Goal: Information Seeking & Learning: Compare options

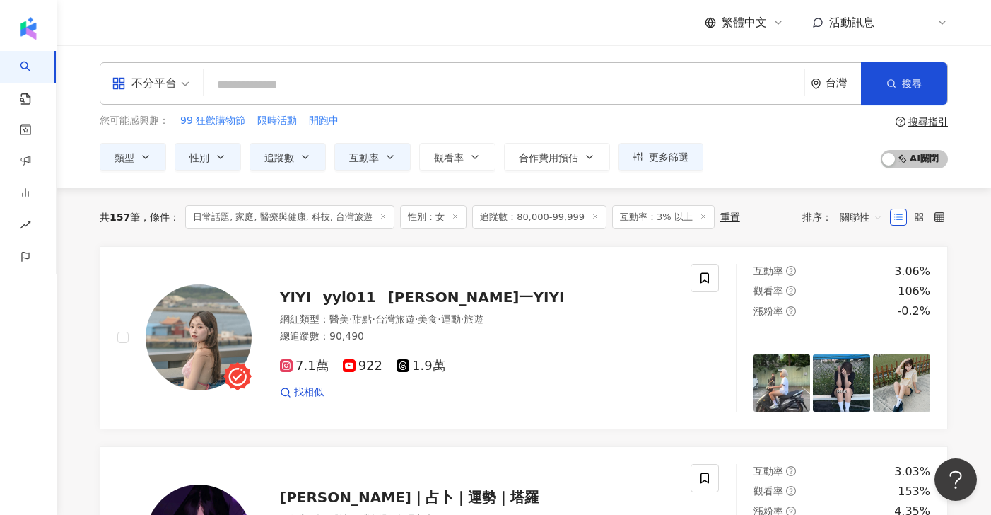
click at [551, 212] on span "追蹤數：80,000-99,999" at bounding box center [539, 217] width 134 height 24
click at [551, 223] on span "追蹤數：80,000-99,999" at bounding box center [539, 217] width 134 height 24
click at [541, 216] on span "追蹤數：80,000-99,999" at bounding box center [539, 217] width 134 height 24
click at [306, 153] on icon "button" at bounding box center [305, 156] width 11 height 11
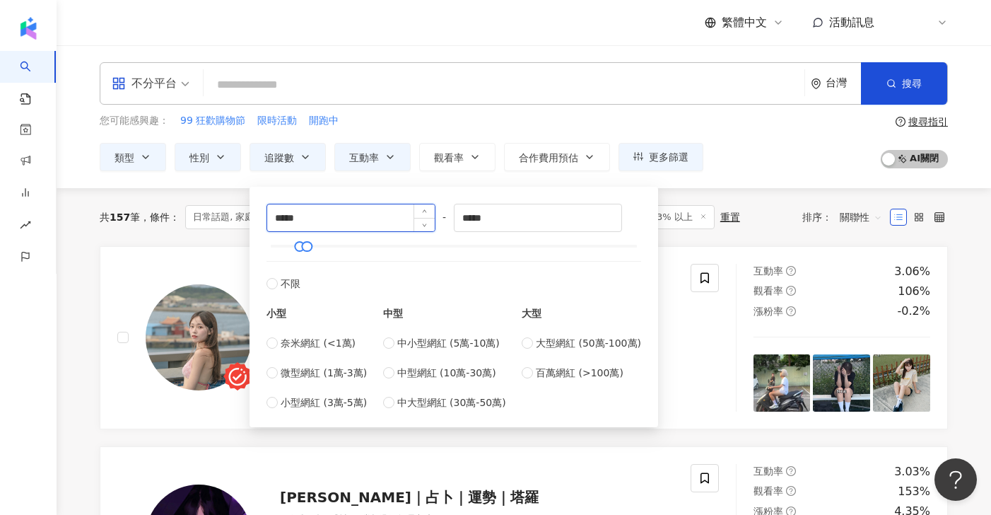
click at [278, 219] on input "*****" at bounding box center [351, 217] width 168 height 27
type input "*****"
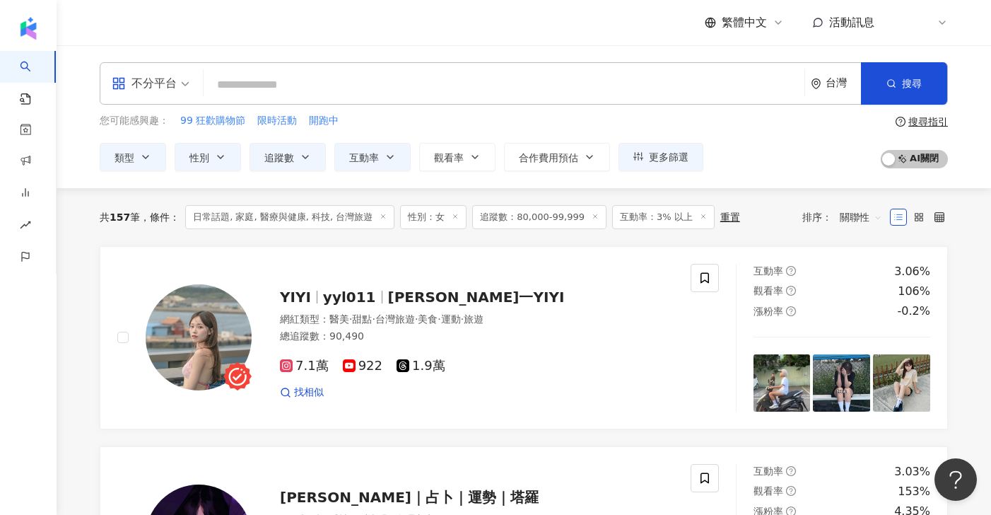
click at [790, 196] on div "共 157 筆 條件 ： 日常話題, 家庭, 醫療與健康, 科技, 台灣旅遊 性別：女 追蹤數：80,000-99,999 互動率：3% 以上 重置 排序： …" at bounding box center [524, 217] width 848 height 58
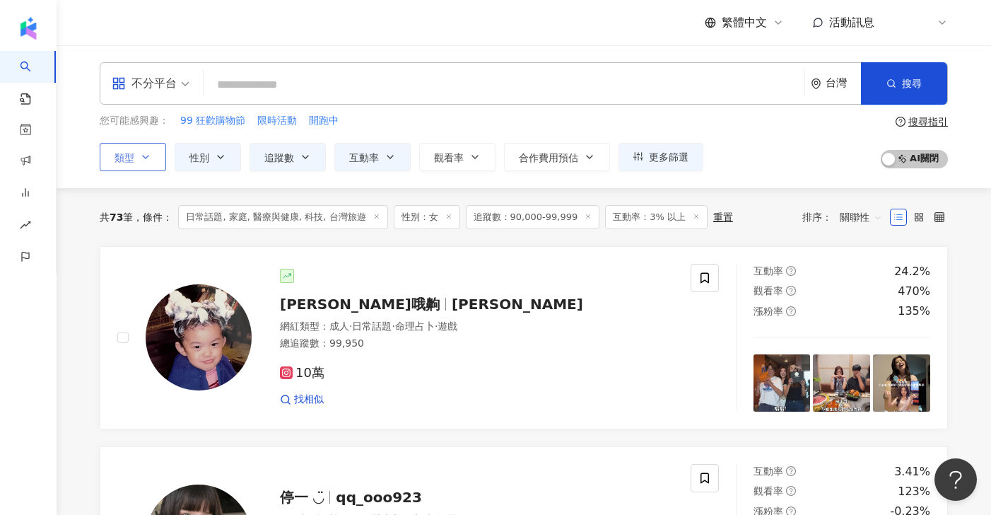
click at [141, 160] on icon "button" at bounding box center [145, 156] width 11 height 11
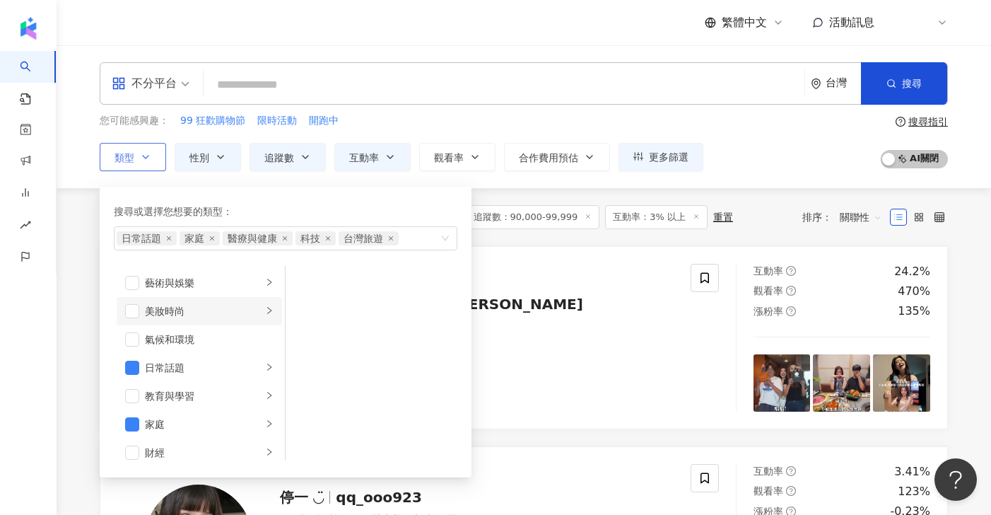
click at [267, 308] on icon "right" at bounding box center [269, 310] width 4 height 7
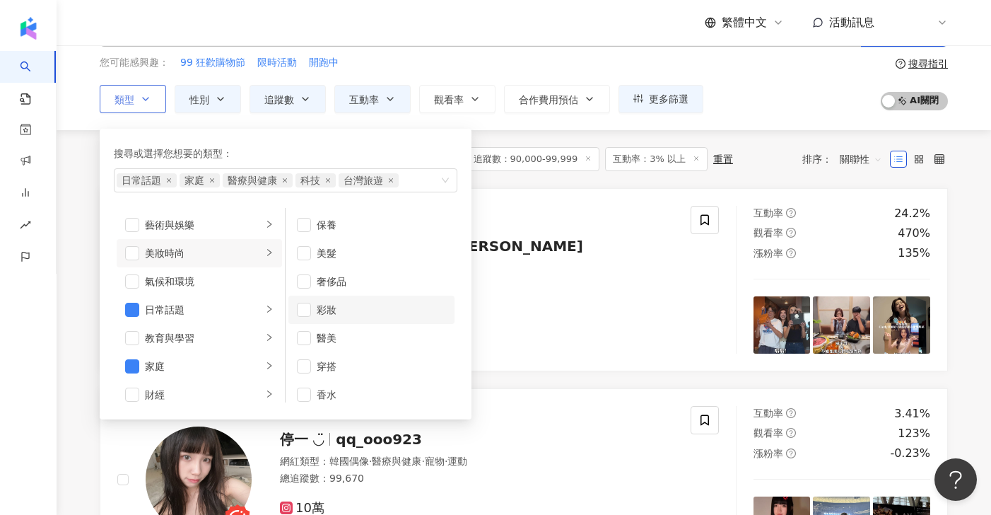
scroll to position [1, 0]
click at [301, 228] on span "button" at bounding box center [304, 224] width 14 height 14
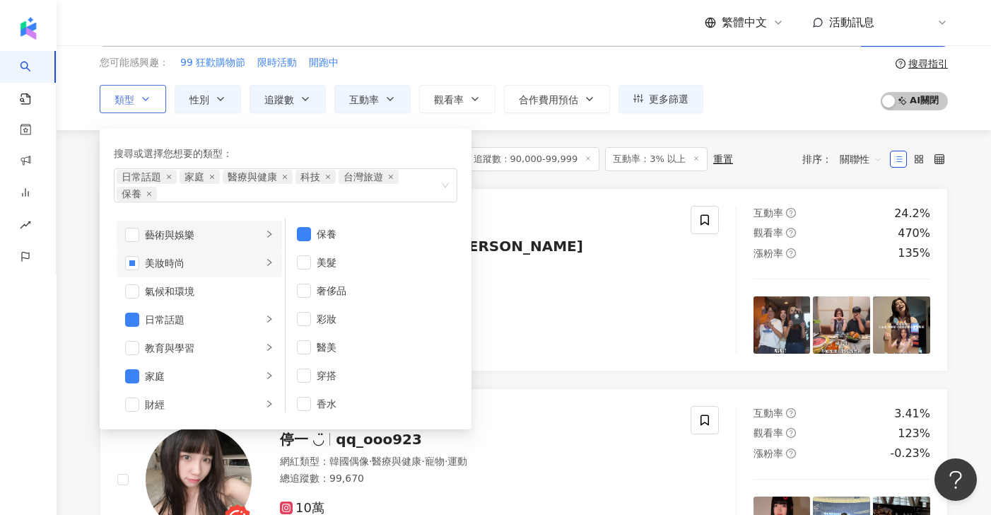
click at [265, 228] on div "button" at bounding box center [269, 234] width 8 height 13
click at [265, 347] on icon "right" at bounding box center [269, 347] width 8 height 8
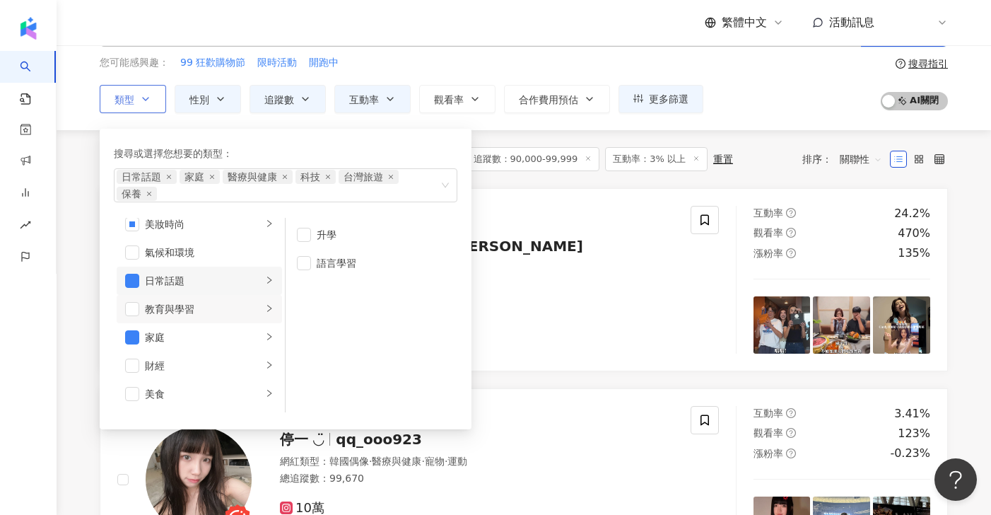
scroll to position [49, 0]
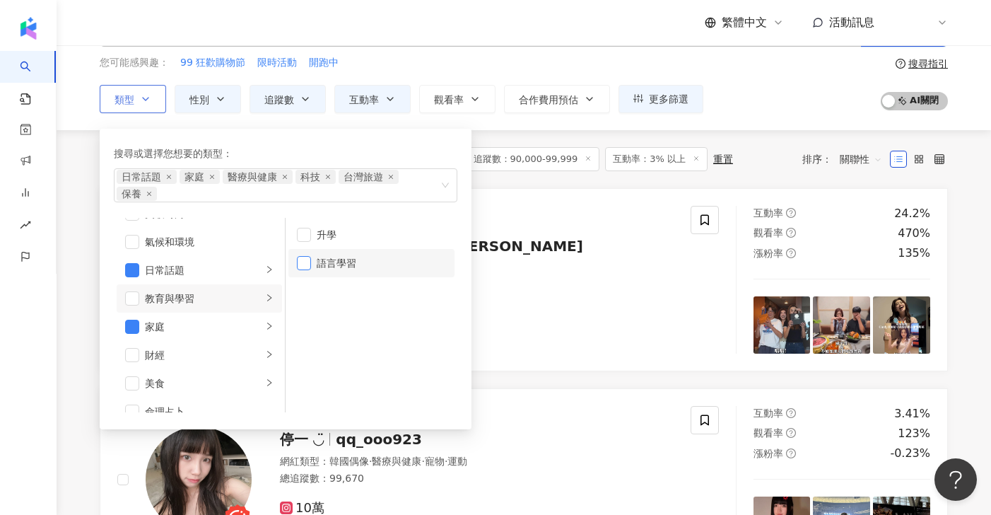
click at [301, 265] on span "button" at bounding box center [304, 263] width 14 height 14
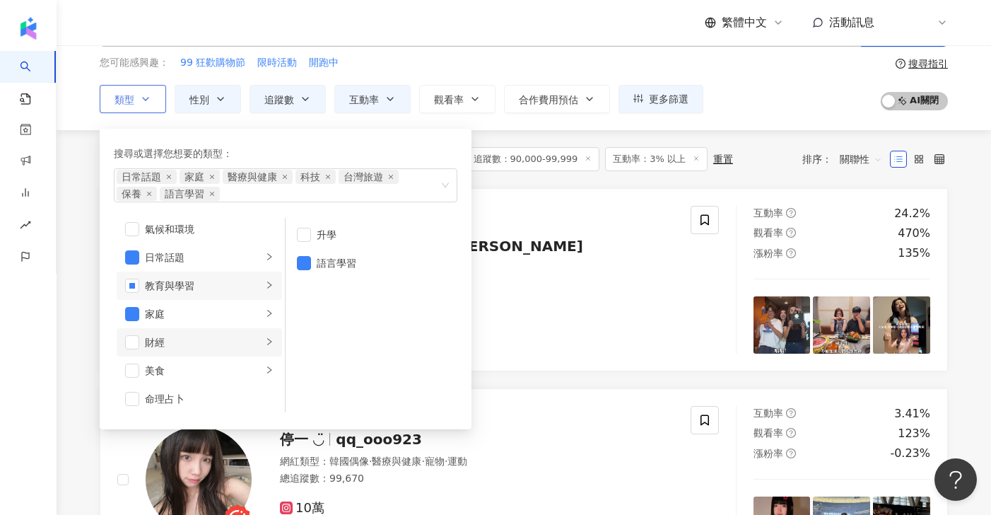
click at [265, 347] on div "button" at bounding box center [269, 341] width 8 height 13
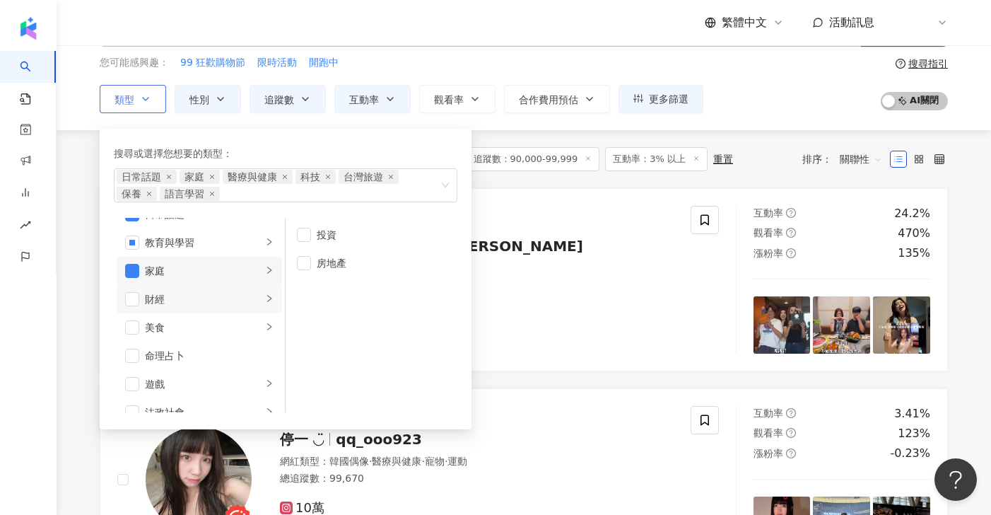
scroll to position [128, 0]
click at [265, 301] on icon "right" at bounding box center [269, 304] width 8 height 8
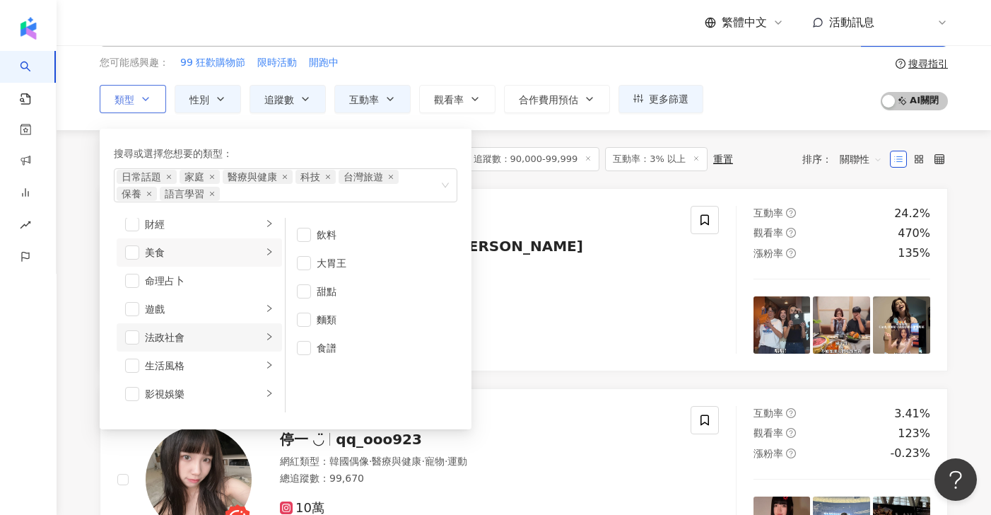
scroll to position [182, 0]
click at [250, 334] on div "法政社會" at bounding box center [203, 335] width 117 height 16
click at [265, 366] on icon "right" at bounding box center [269, 362] width 8 height 8
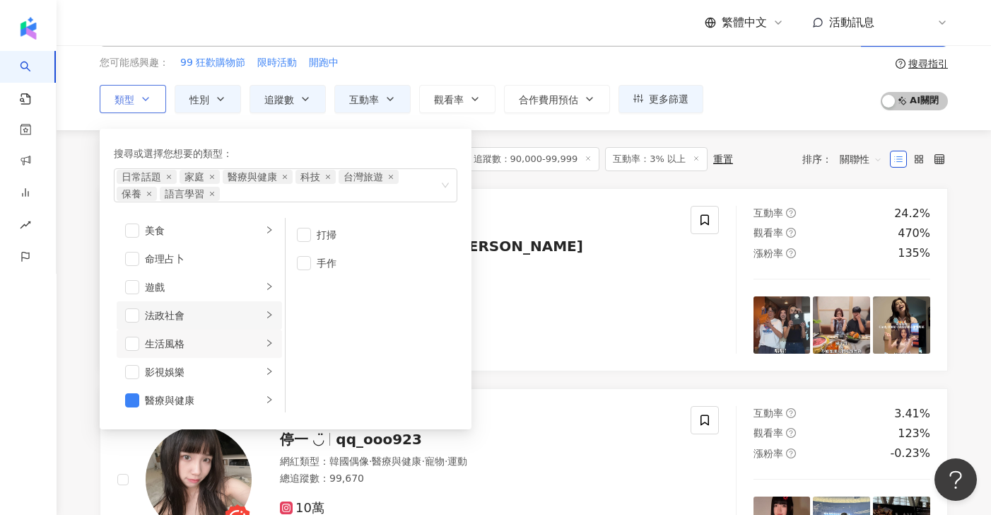
click at [267, 318] on icon "right" at bounding box center [269, 314] width 4 height 7
click at [300, 240] on span "button" at bounding box center [304, 235] width 14 height 14
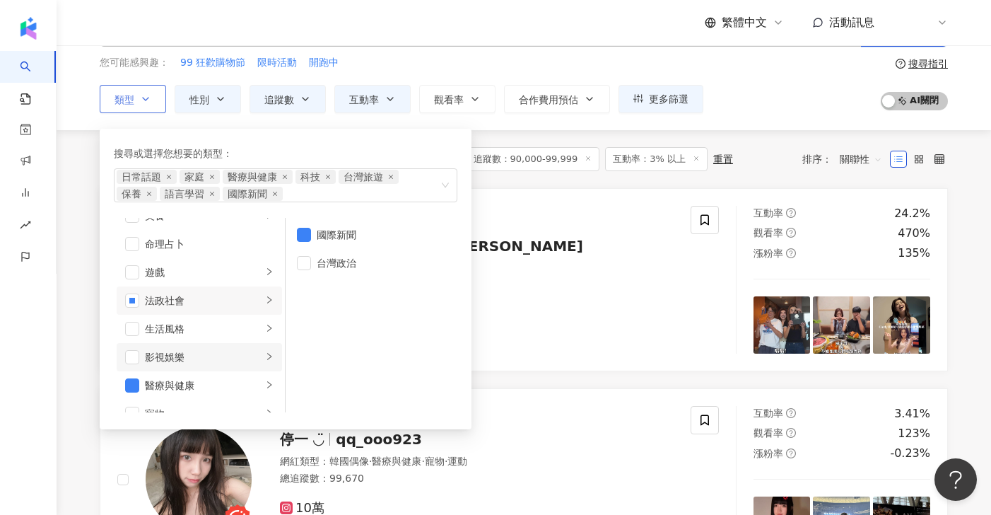
scroll to position [220, 0]
click at [556, 228] on div "紀欣伶哦齁 cindychi_life 網紅類型 ： 成人 · 日常話題 · 命理占卜 · 遊戲 總追蹤數 ： 99,950 10萬 找相似" at bounding box center [463, 280] width 422 height 138
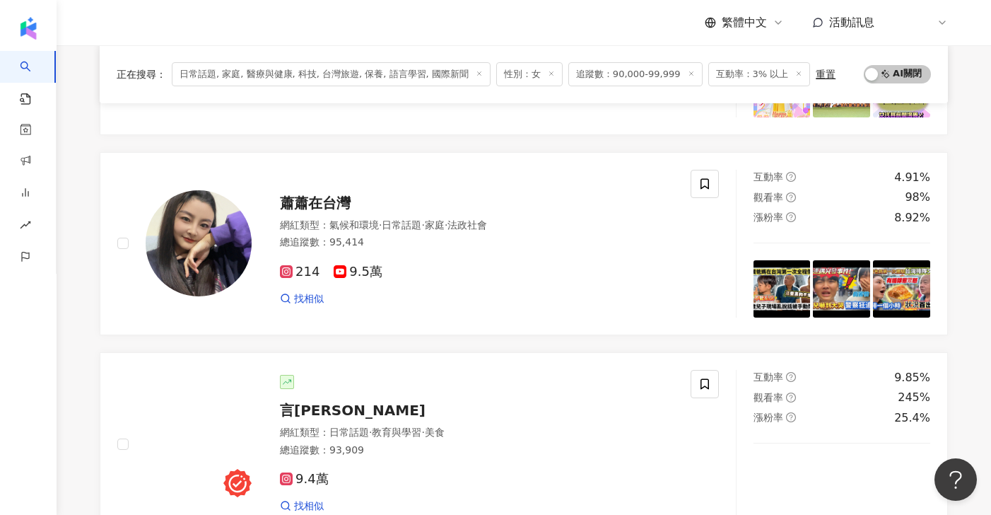
scroll to position [1703, 0]
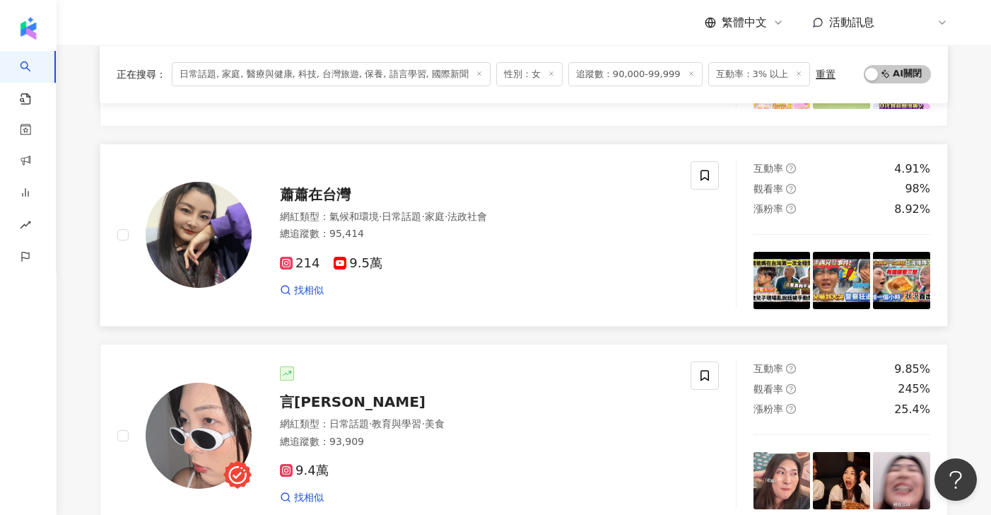
click at [519, 249] on div "214 9.5萬 找相似" at bounding box center [477, 271] width 394 height 52
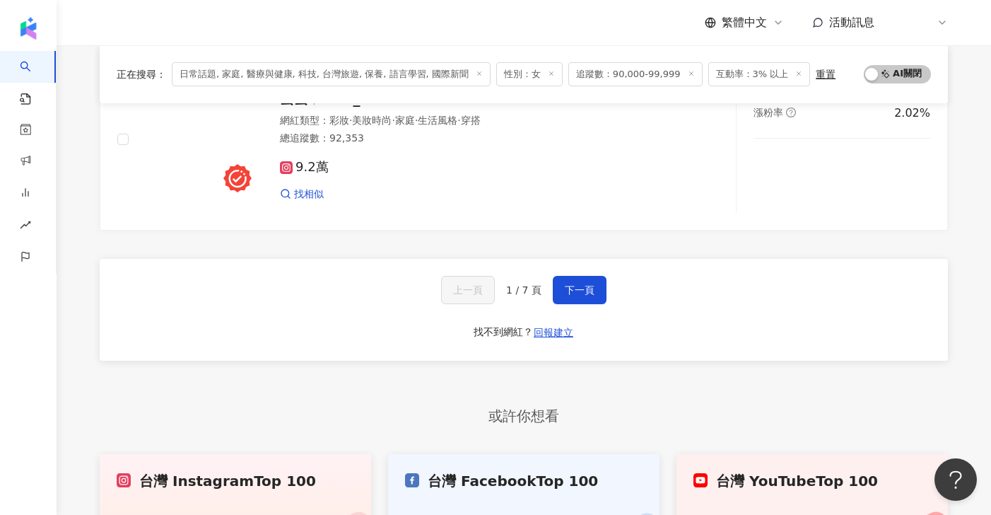
scroll to position [2414, 0]
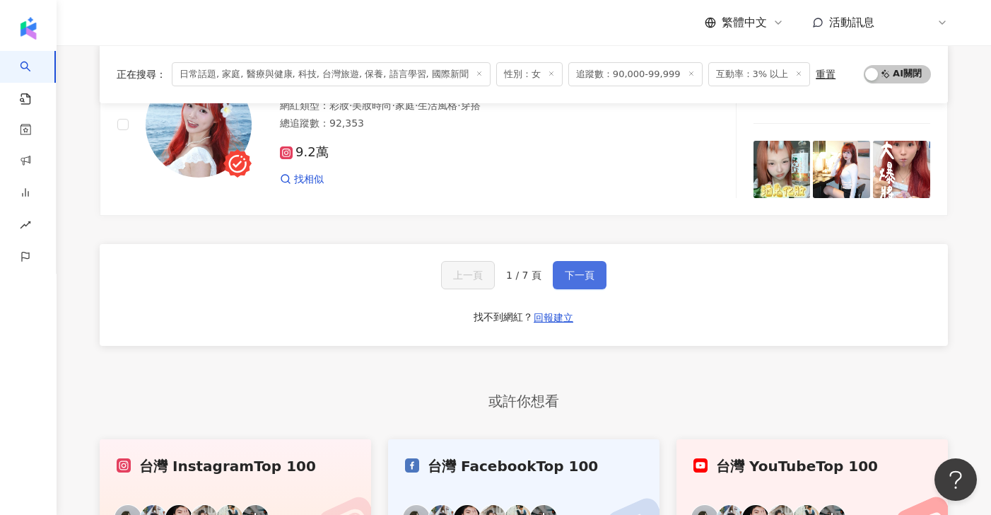
click at [574, 271] on span "下一頁" at bounding box center [580, 274] width 30 height 11
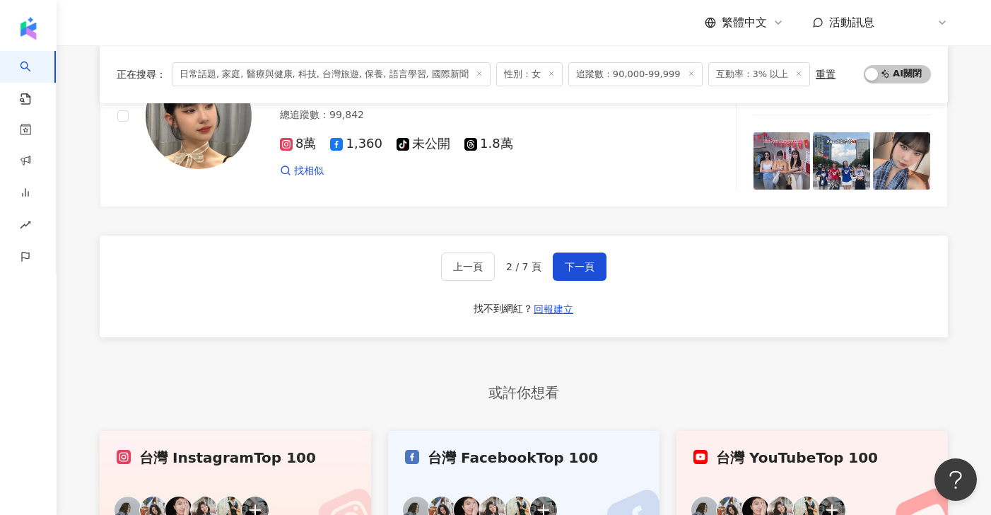
scroll to position [2436, 0]
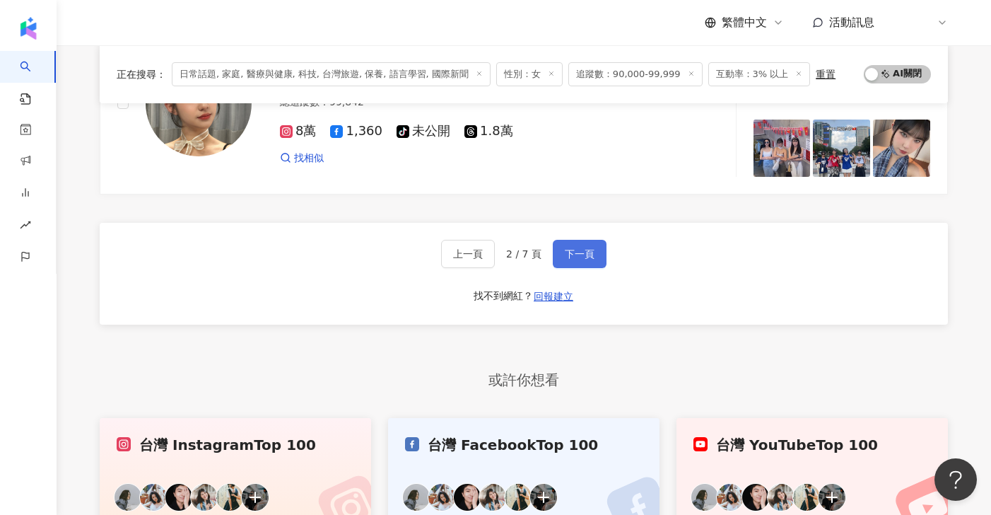
click at [575, 250] on span "下一頁" at bounding box center [580, 253] width 30 height 11
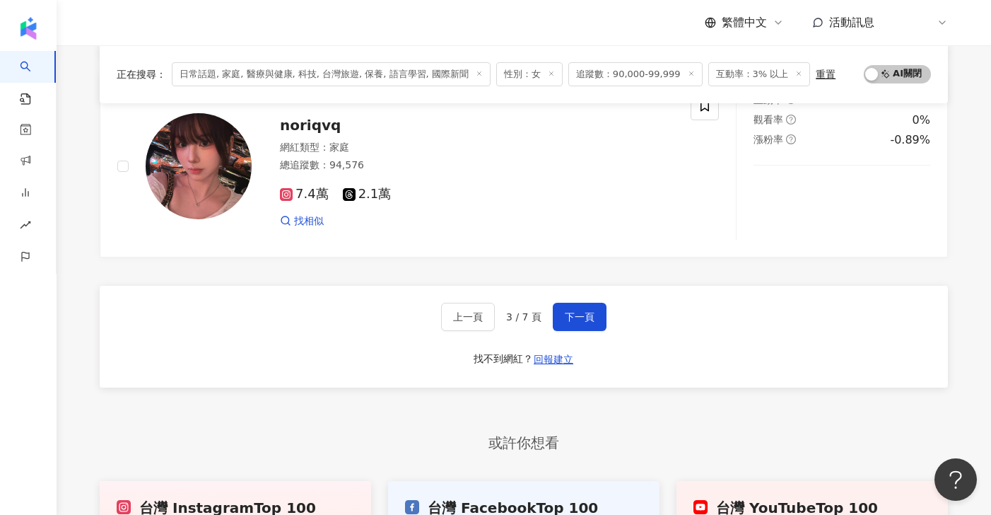
scroll to position [2380, 0]
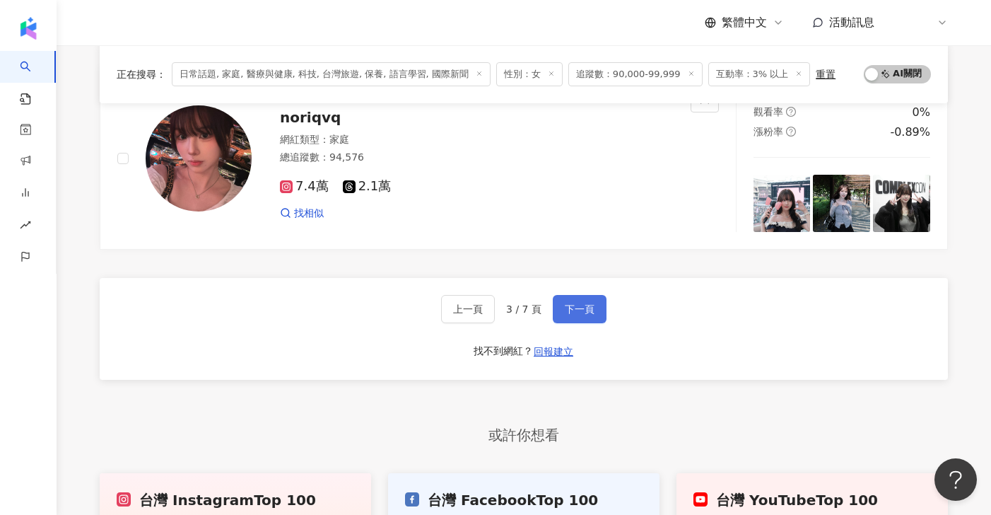
click at [571, 316] on button "下一頁" at bounding box center [580, 309] width 54 height 28
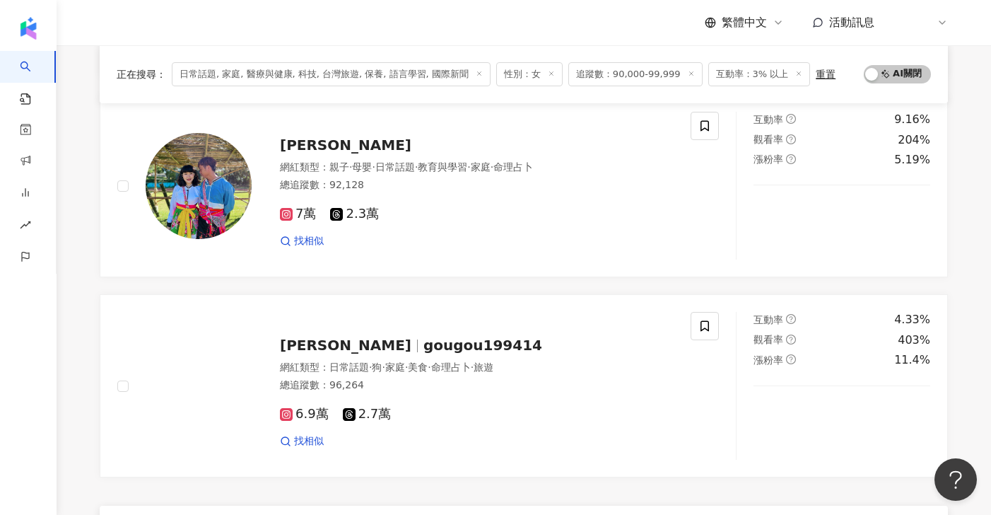
scroll to position [2165, 0]
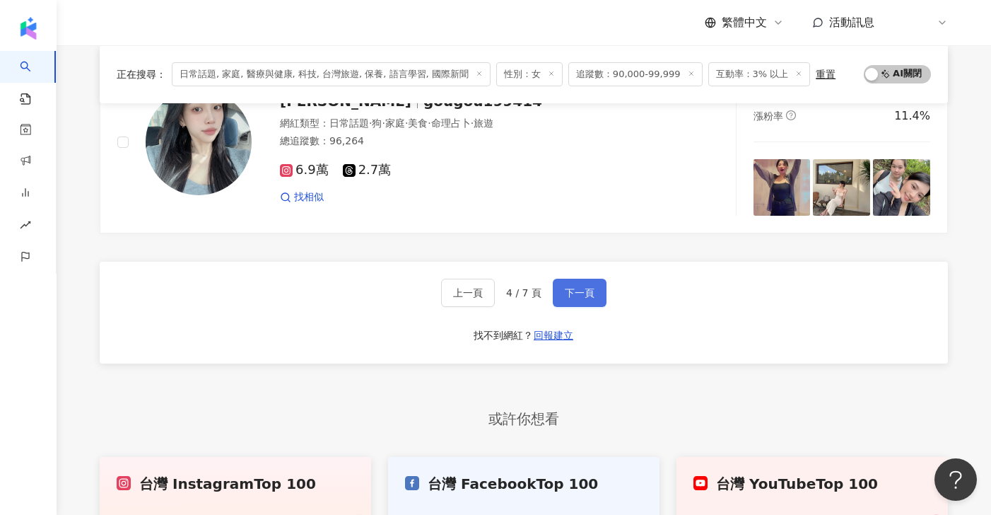
click at [574, 279] on button "下一頁" at bounding box center [580, 293] width 54 height 28
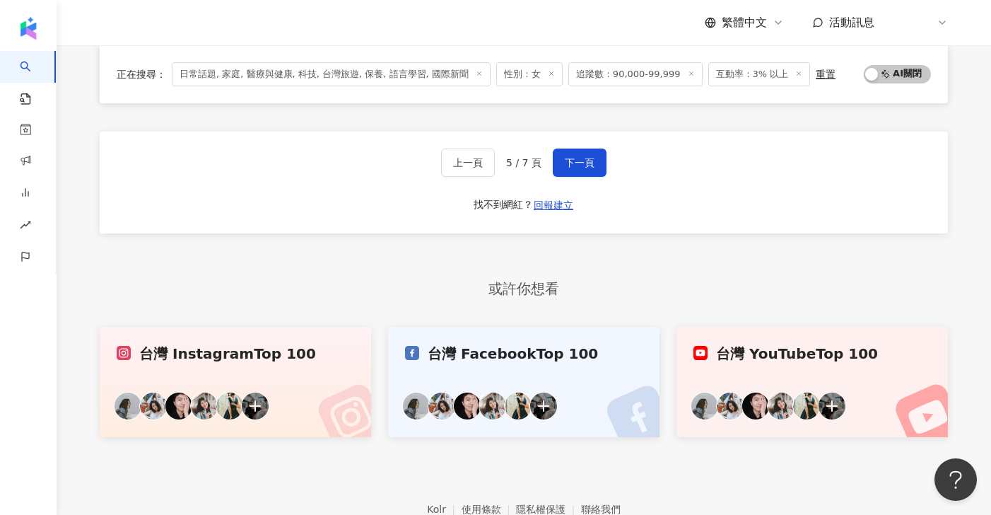
scroll to position [2546, 0]
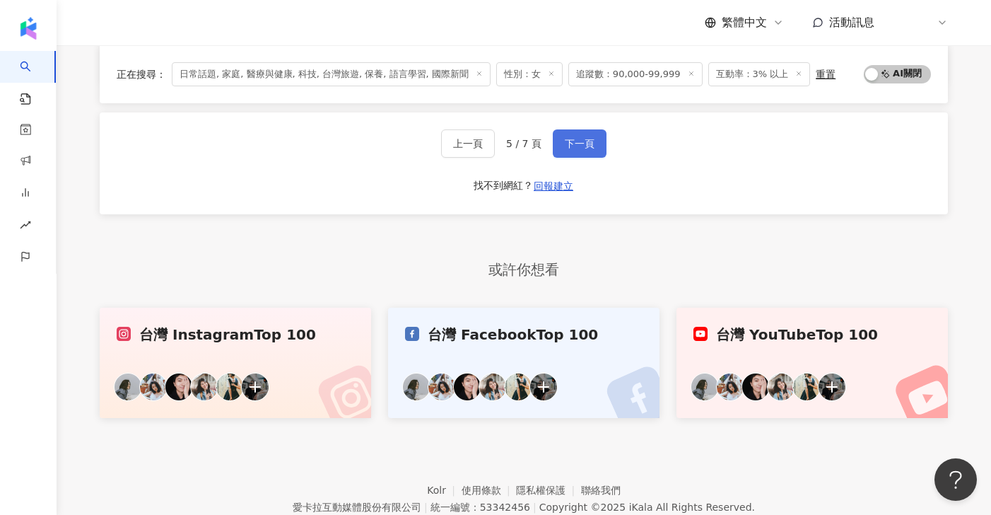
click at [584, 137] on button "下一頁" at bounding box center [580, 143] width 54 height 28
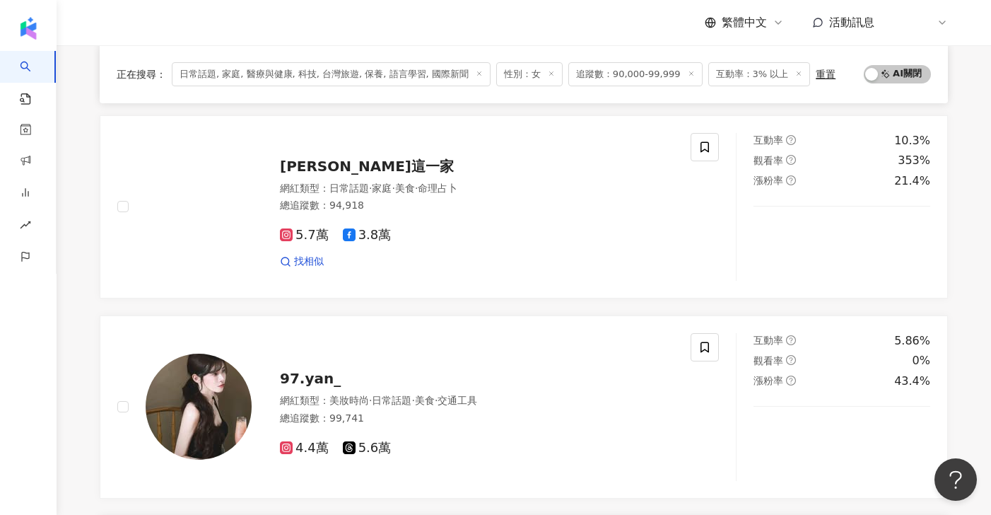
scroll to position [721, 0]
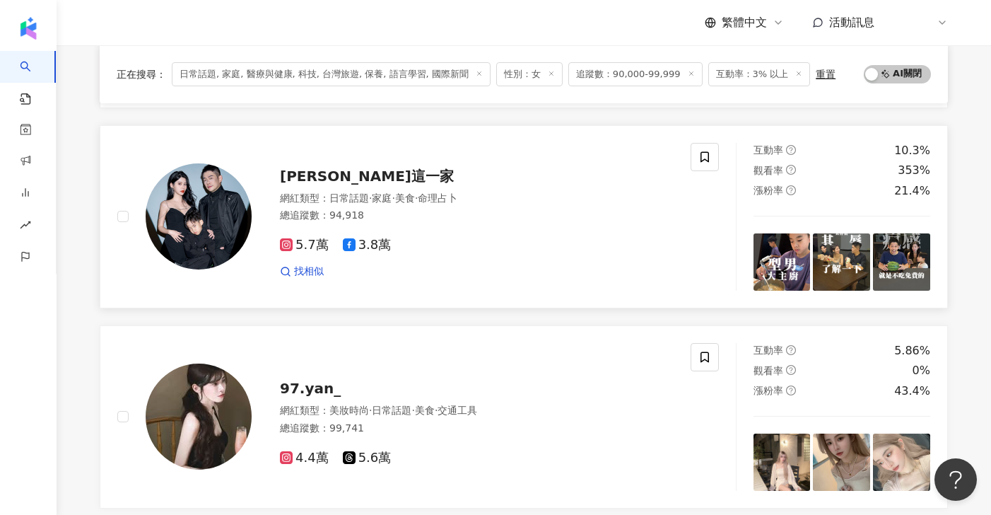
click at [517, 227] on div "5.7萬 3.8萬 找相似" at bounding box center [477, 252] width 394 height 52
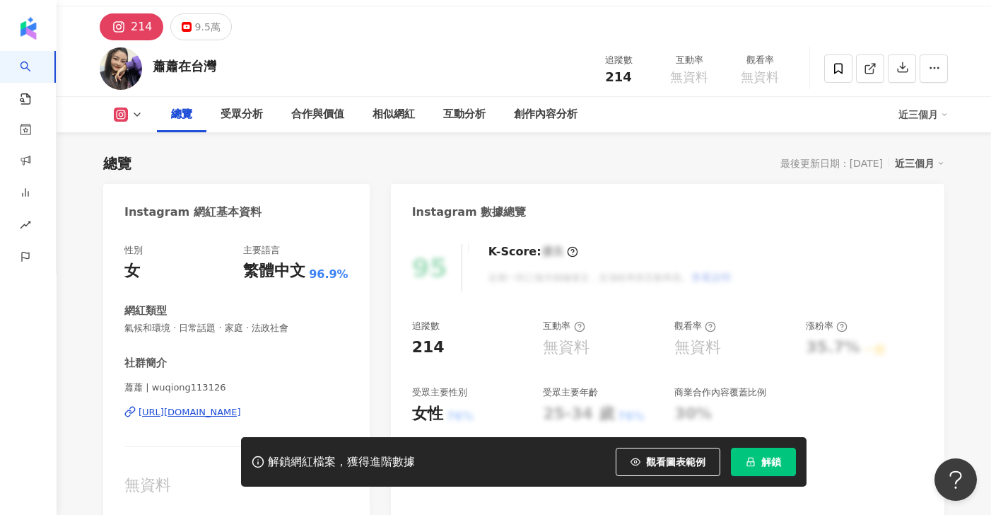
scroll to position [57, 0]
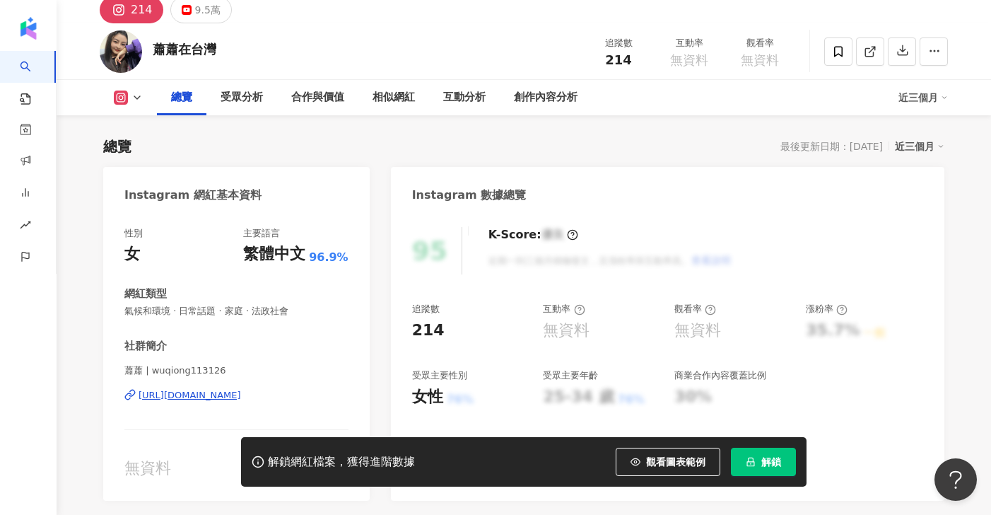
click at [241, 399] on div "https://www.instagram.com/wuqiong113126/" at bounding box center [190, 395] width 103 height 13
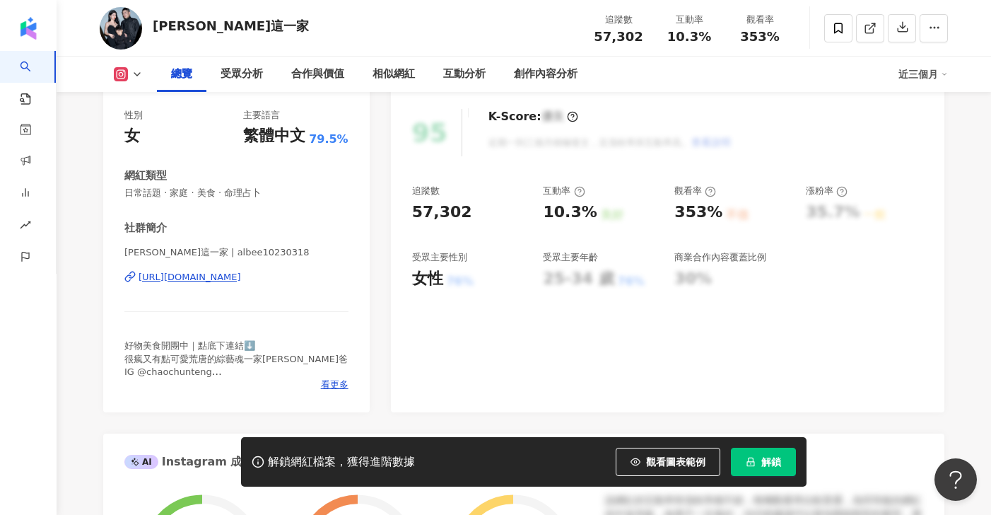
scroll to position [216, 0]
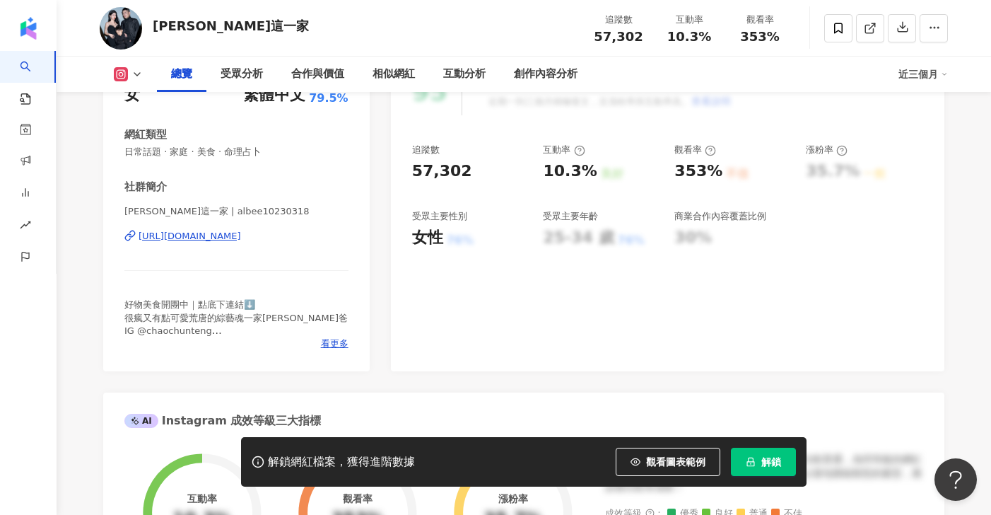
click at [241, 238] on div "https://www.instagram.com/albee10230318/" at bounding box center [190, 236] width 103 height 13
